Goal: Manage account settings

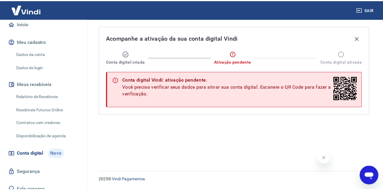
scroll to position [39, 0]
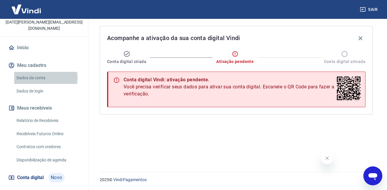
click at [44, 72] on link "Dados da conta" at bounding box center [47, 78] width 67 height 12
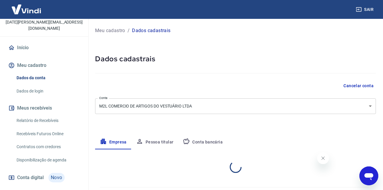
select select "BA"
select select "business"
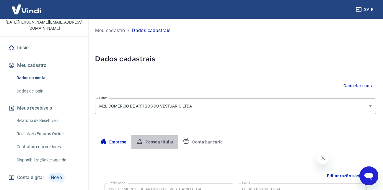
click at [169, 140] on button "Pessoa titular" at bounding box center [154, 142] width 47 height 14
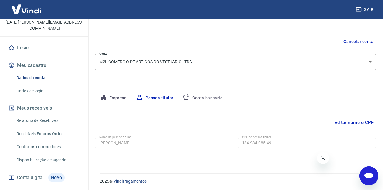
scroll to position [46, 0]
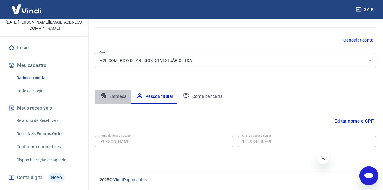
click at [124, 93] on button "Empresa" at bounding box center [113, 97] width 36 height 14
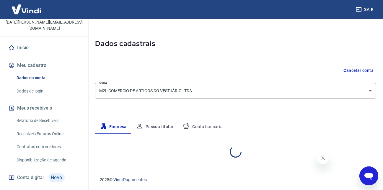
select select "BA"
select select "business"
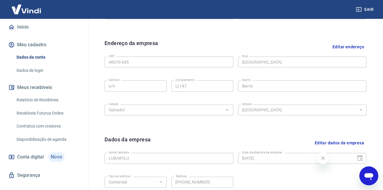
scroll to position [60, 0]
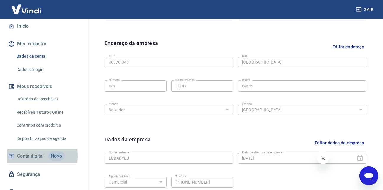
drag, startPoint x: 33, startPoint y: 163, endPoint x: 24, endPoint y: 150, distance: 15.7
click at [24, 152] on span "Conta digital" at bounding box center [30, 156] width 27 height 8
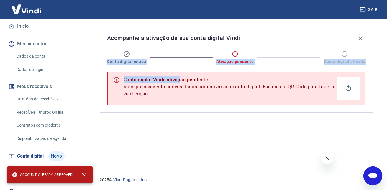
drag, startPoint x: 179, startPoint y: 65, endPoint x: -16, endPoint y: 45, distance: 196.0
click at [0, 45] on html "Sair M [PERSON_NAME] [DATE][PERSON_NAME][EMAIL_ADDRESS][DOMAIN_NAME] Início Meu…" at bounding box center [193, 95] width 387 height 190
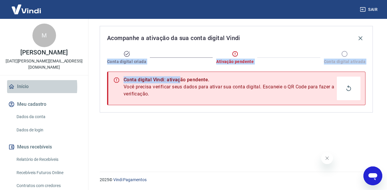
click at [17, 81] on link "Início" at bounding box center [44, 86] width 74 height 13
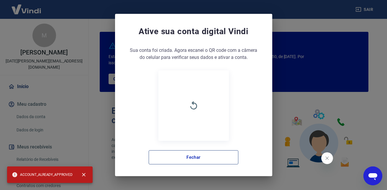
click at [192, 158] on button "Fechar" at bounding box center [194, 157] width 90 height 14
